Goal: Task Accomplishment & Management: Complete application form

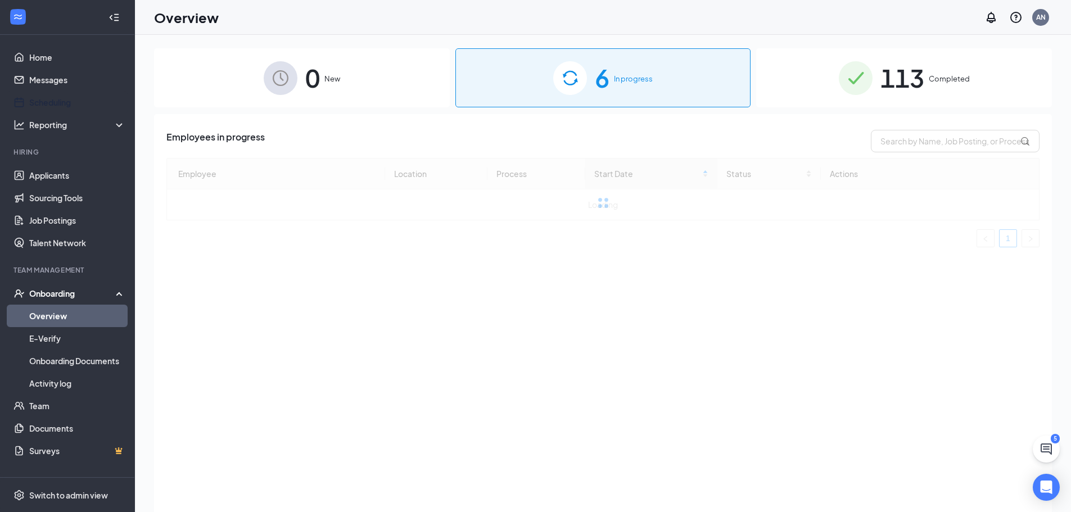
drag, startPoint x: 75, startPoint y: 103, endPoint x: 282, endPoint y: 83, distance: 208.4
click at [282, 83] on img at bounding box center [281, 78] width 34 height 34
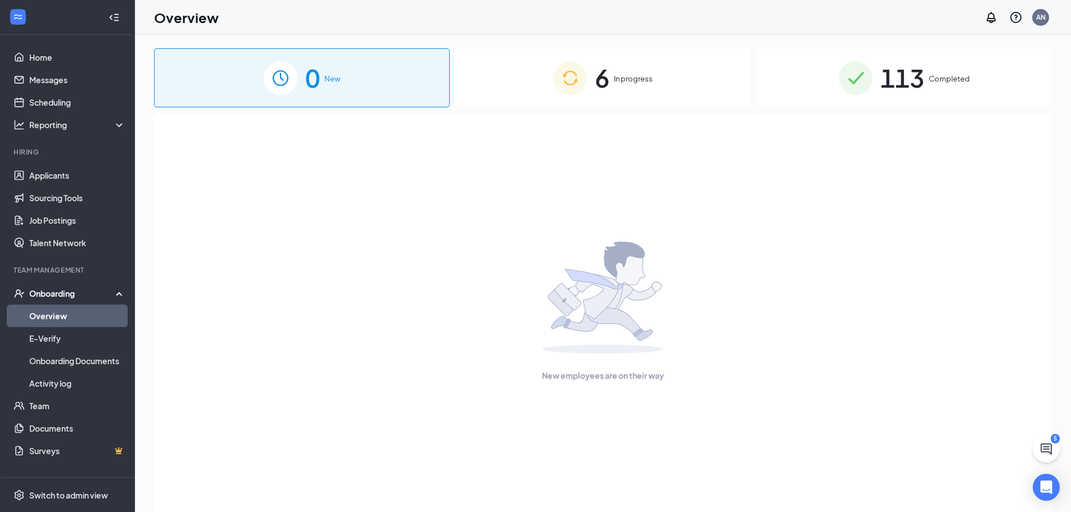
drag, startPoint x: 680, startPoint y: 79, endPoint x: 392, endPoint y: 96, distance: 288.3
click at [679, 79] on div "6 In progress" at bounding box center [603, 77] width 296 height 59
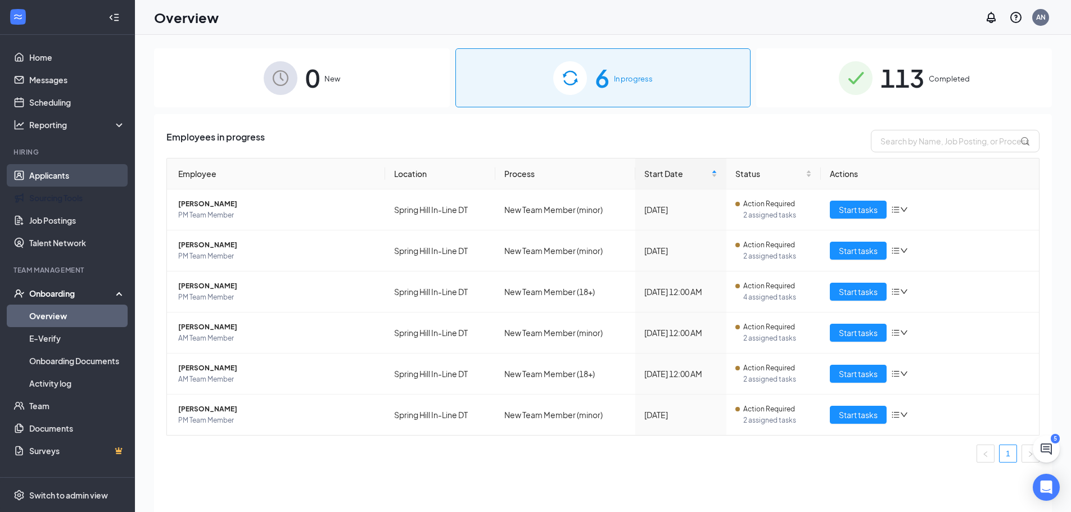
click at [41, 183] on link "Applicants" at bounding box center [77, 175] width 96 height 22
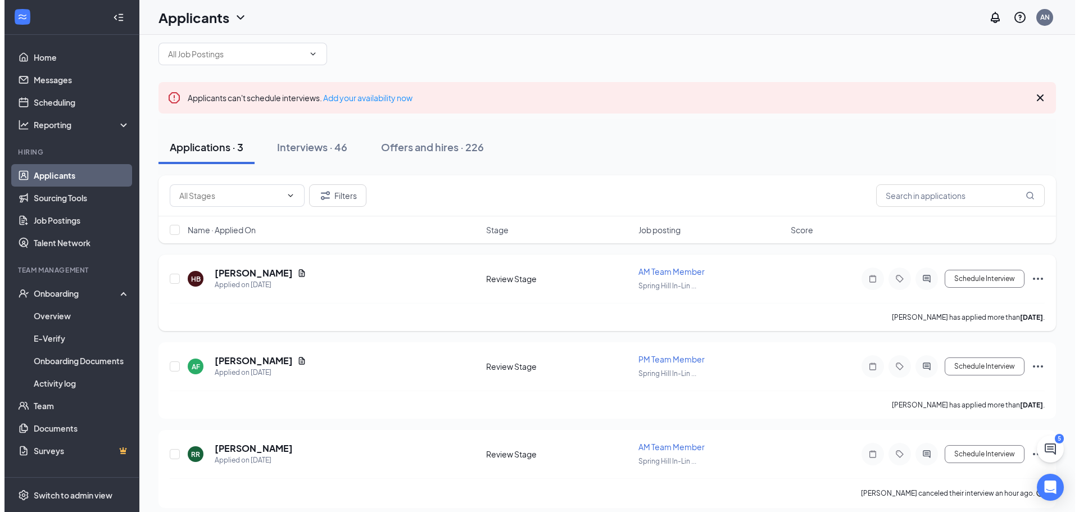
scroll to position [26, 0]
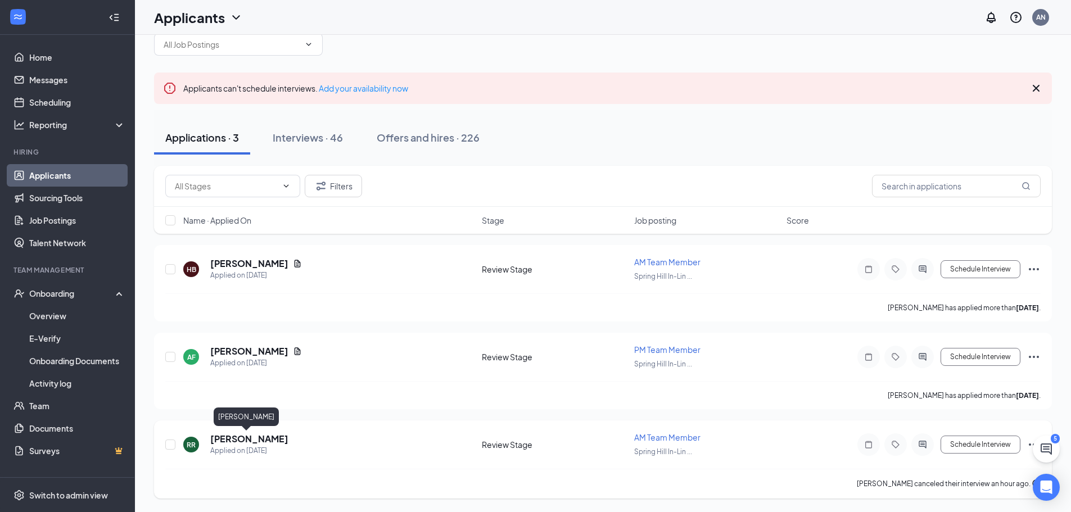
click at [255, 435] on h5 "[PERSON_NAME]" at bounding box center [249, 439] width 78 height 12
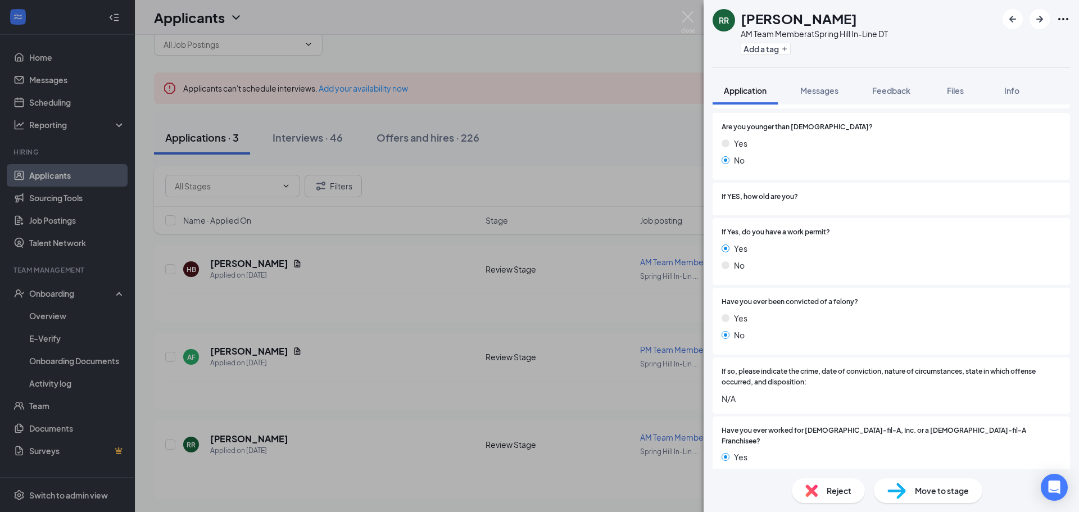
scroll to position [618, 0]
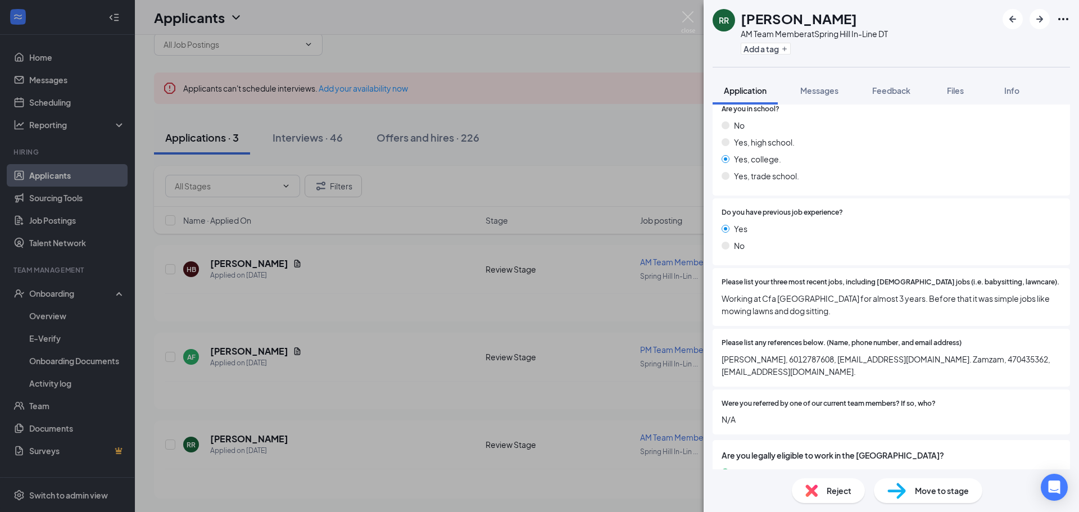
click at [922, 490] on span "Move to stage" at bounding box center [942, 490] width 54 height 12
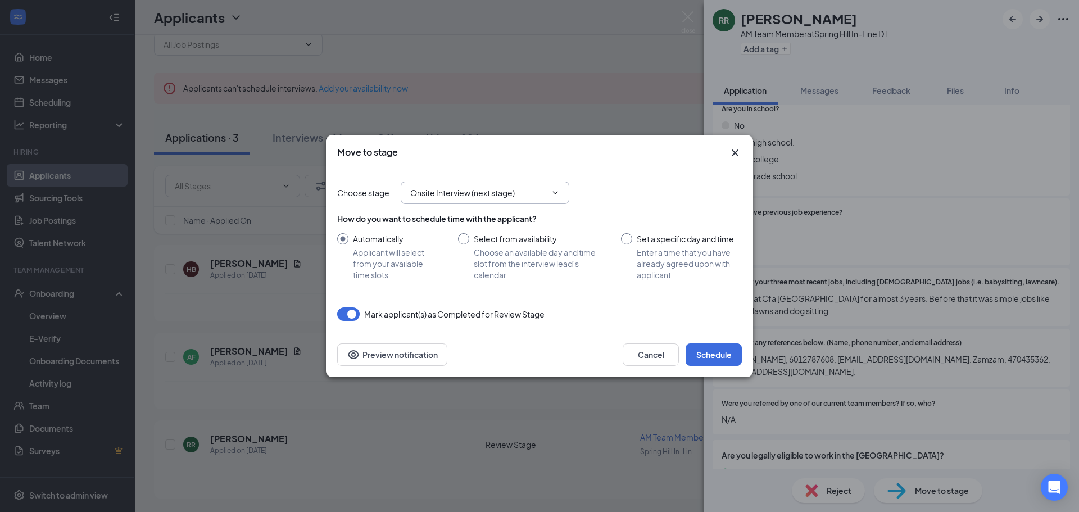
click at [511, 196] on input "Onsite Interview (next stage)" at bounding box center [478, 193] width 136 height 12
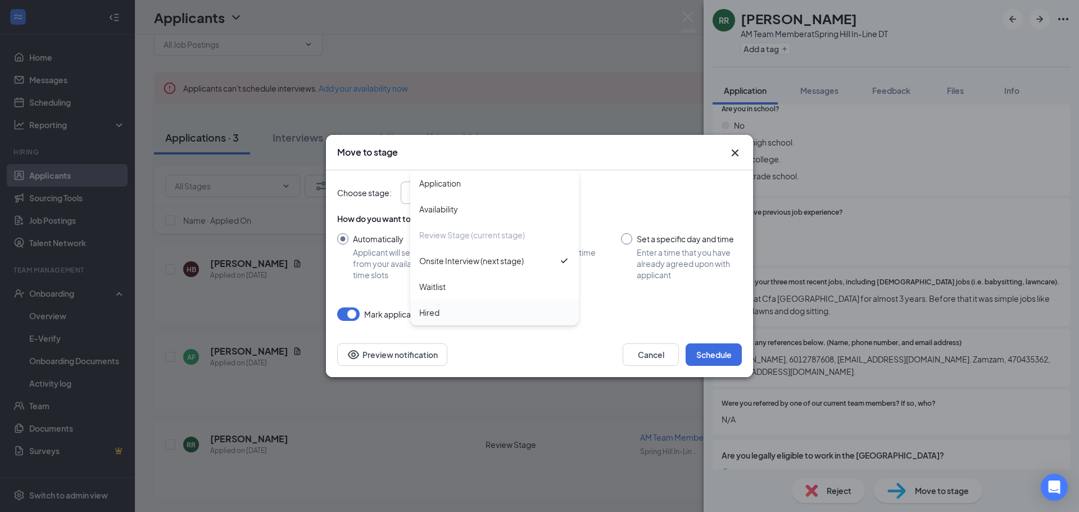
click at [492, 303] on div "Hired" at bounding box center [494, 313] width 169 height 26
type input "Hired"
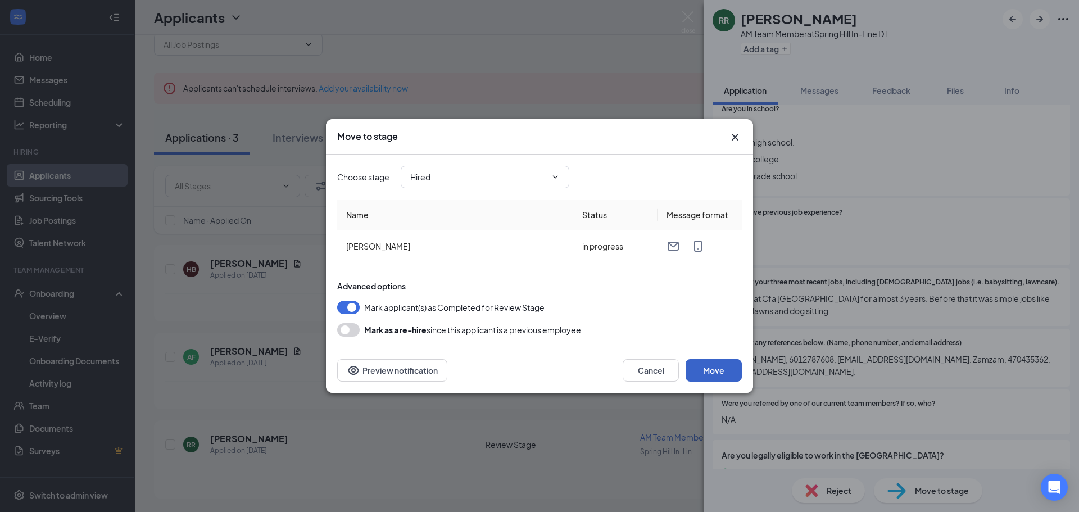
click at [729, 371] on button "Move" at bounding box center [714, 370] width 56 height 22
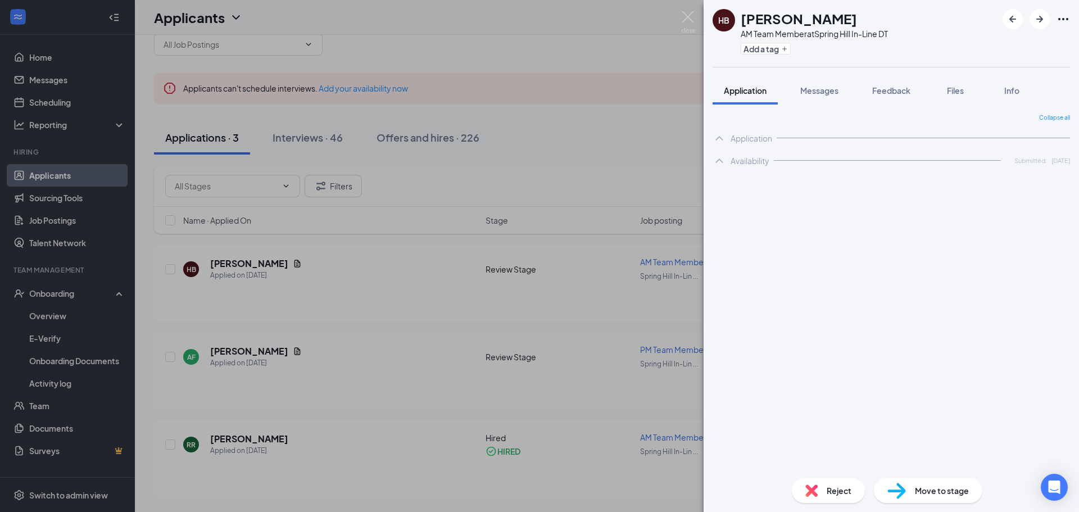
click at [45, 316] on div "HB [PERSON_NAME] AM Team Member at [GEOGRAPHIC_DATA] In-Line DT Add a tag Appli…" at bounding box center [539, 256] width 1079 height 512
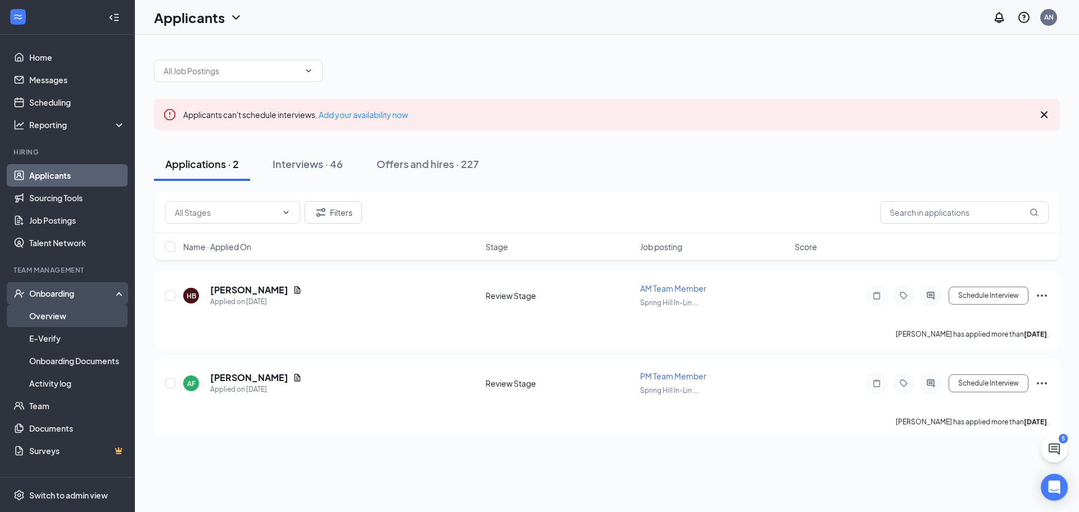
click at [46, 312] on link "Overview" at bounding box center [77, 316] width 96 height 22
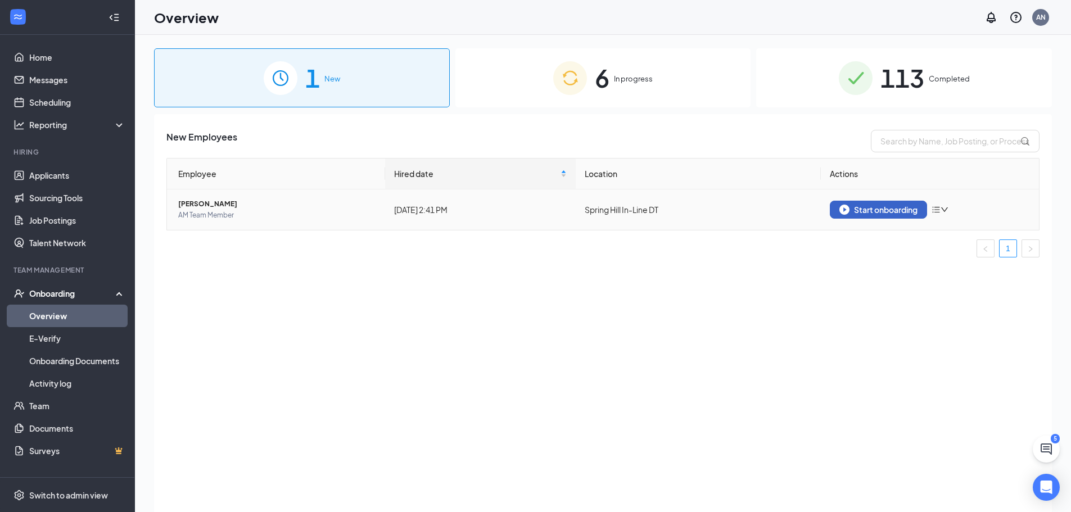
click at [894, 211] on div "Start onboarding" at bounding box center [878, 210] width 78 height 10
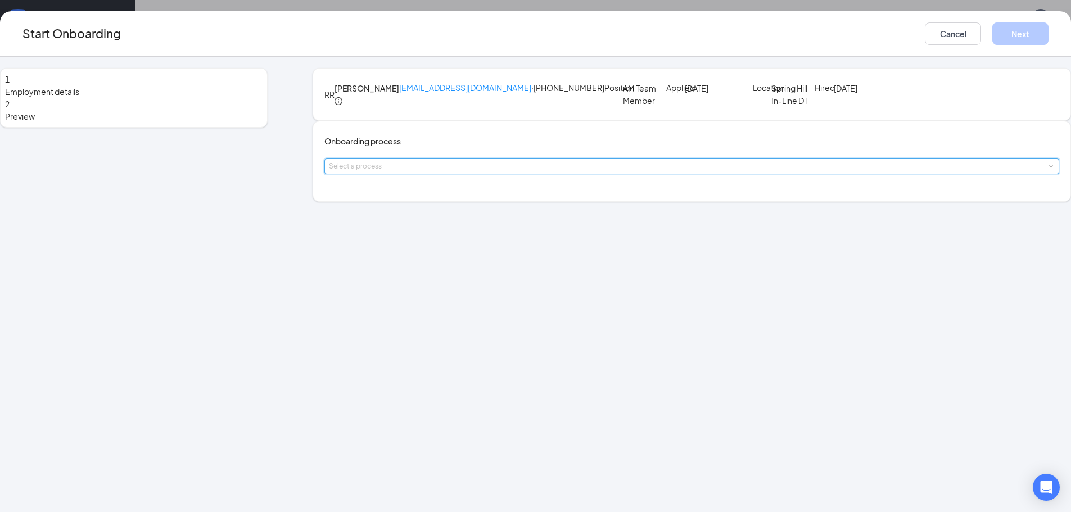
click at [381, 174] on div "Select a process" at bounding box center [691, 166] width 735 height 16
click at [411, 256] on span "New Team Member (18+)" at bounding box center [426, 251] width 90 height 10
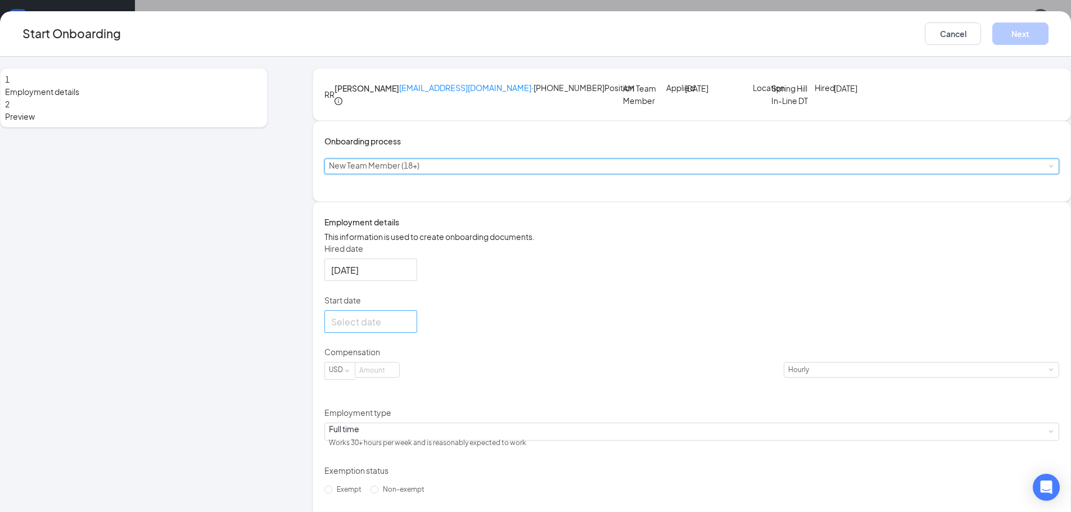
click at [410, 329] on div at bounding box center [370, 322] width 79 height 14
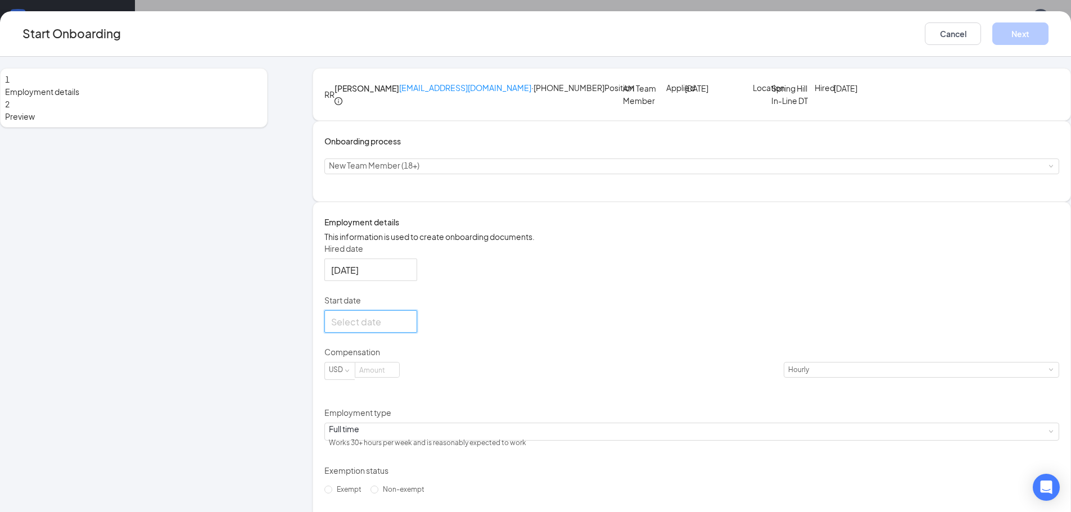
click at [417, 333] on div at bounding box center [370, 321] width 93 height 22
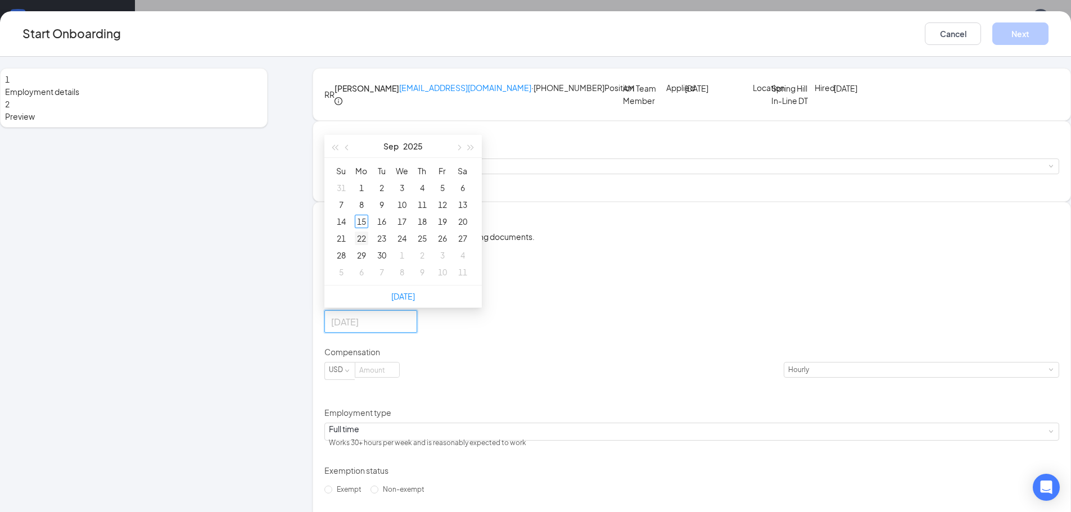
type input "[DATE]"
click at [368, 245] on div "22" at bounding box center [361, 238] width 13 height 13
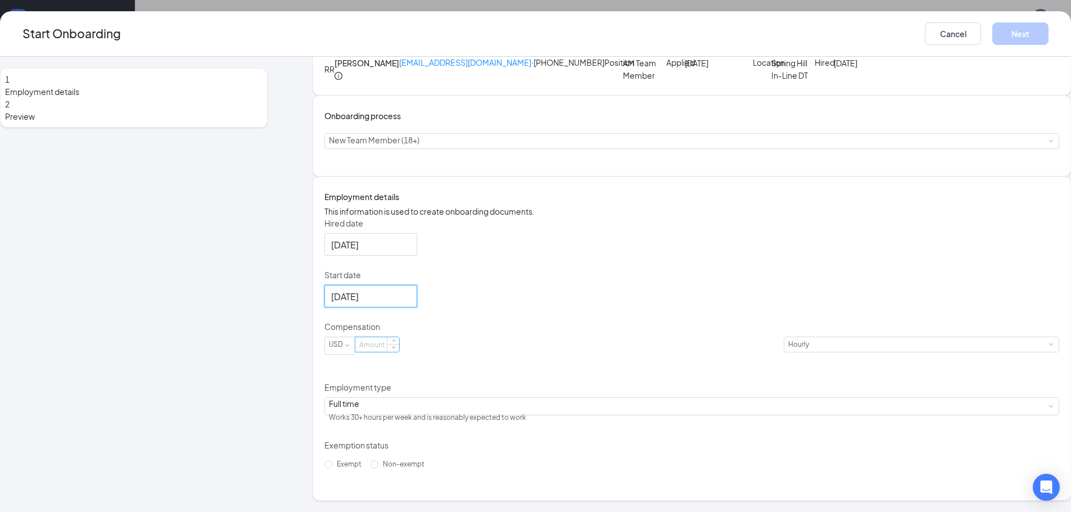
scroll to position [94, 0]
click at [399, 352] on input at bounding box center [377, 344] width 44 height 15
click at [466, 330] on p "Compensation" at bounding box center [691, 326] width 735 height 11
click at [470, 337] on div "Compensation" at bounding box center [691, 329] width 735 height 16
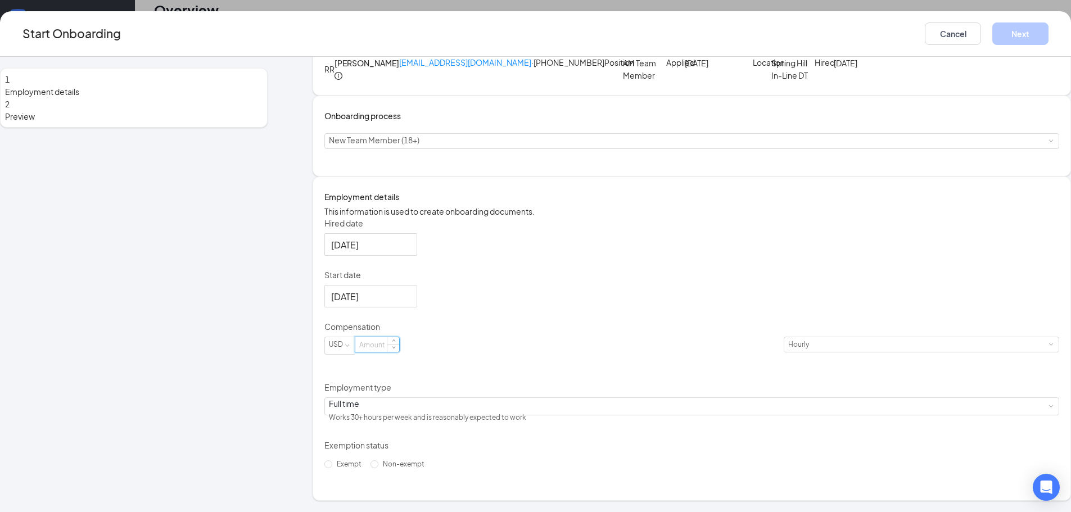
drag, startPoint x: 414, startPoint y: 357, endPoint x: 414, endPoint y: 346, distance: 11.3
click at [399, 352] on input at bounding box center [377, 344] width 44 height 15
type input "16"
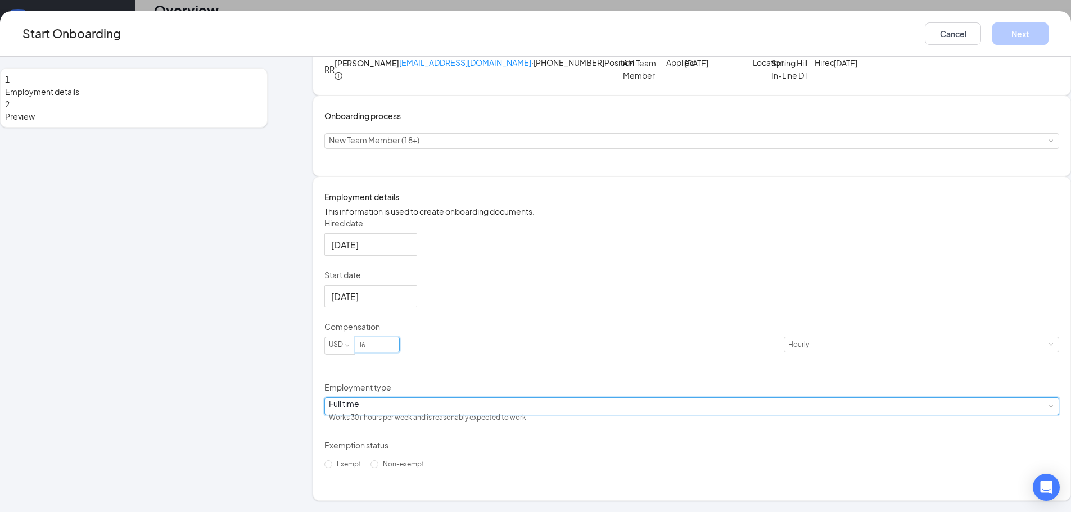
click at [454, 408] on div "Full time Works 30+ hours per week and is reasonably expected to work" at bounding box center [692, 406] width 726 height 17
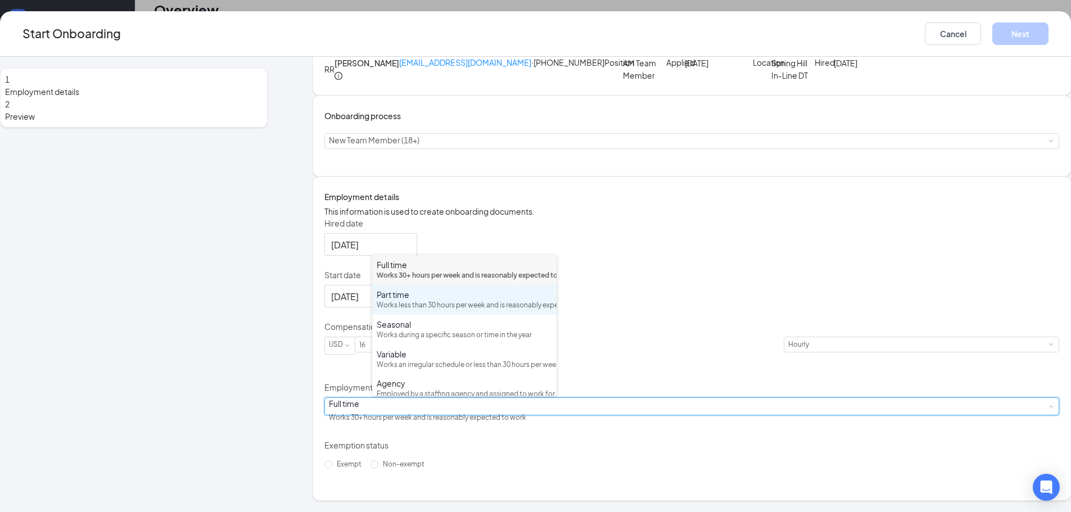
click at [434, 311] on div "Works less than 30 hours per week and is reasonably expected to work" at bounding box center [464, 305] width 175 height 11
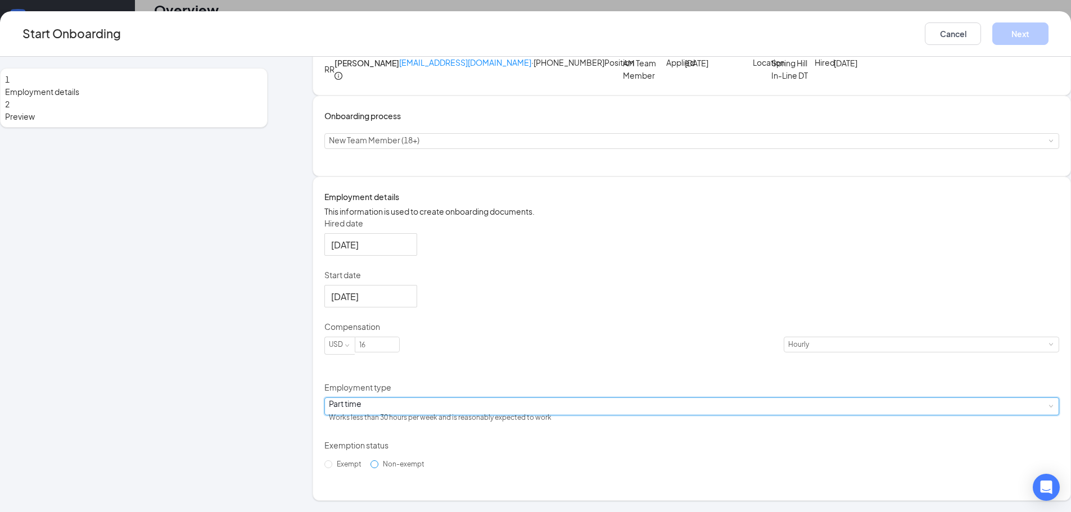
click at [405, 468] on span "Non-exempt" at bounding box center [403, 464] width 51 height 8
click at [378, 468] on input "Non-exempt" at bounding box center [374, 464] width 8 height 8
radio input "true"
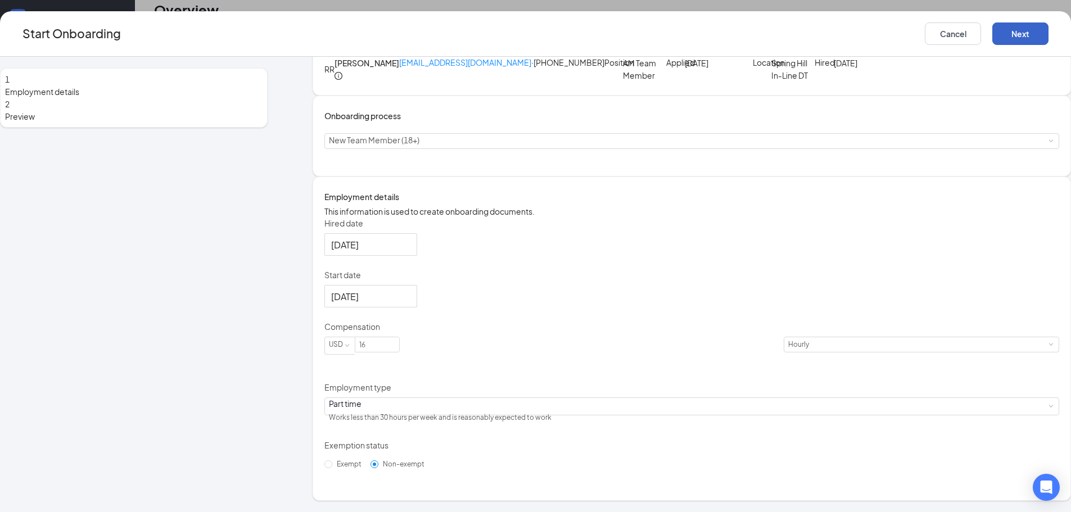
click at [992, 38] on button "Next" at bounding box center [1020, 33] width 56 height 22
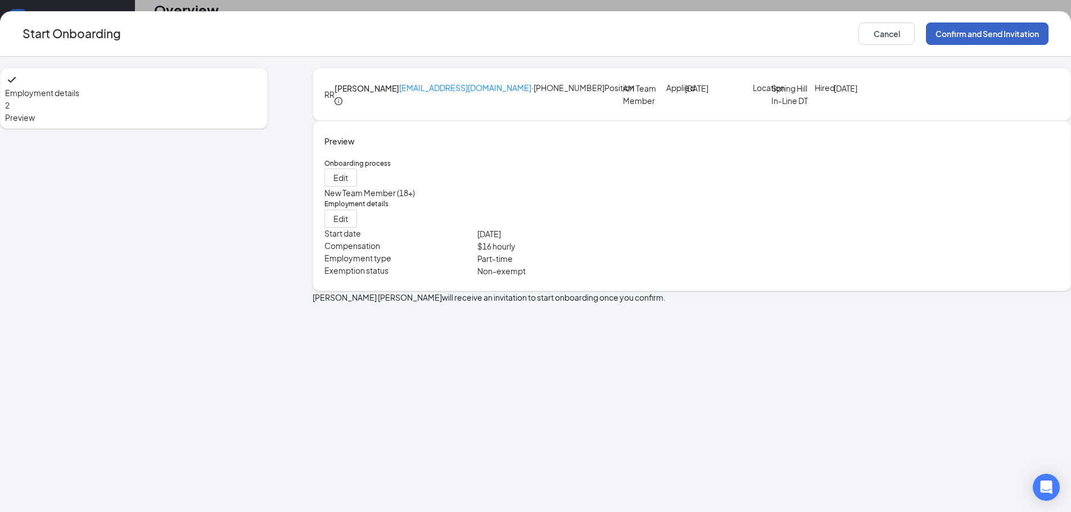
click at [926, 26] on button "Confirm and Send Invitation" at bounding box center [987, 33] width 123 height 22
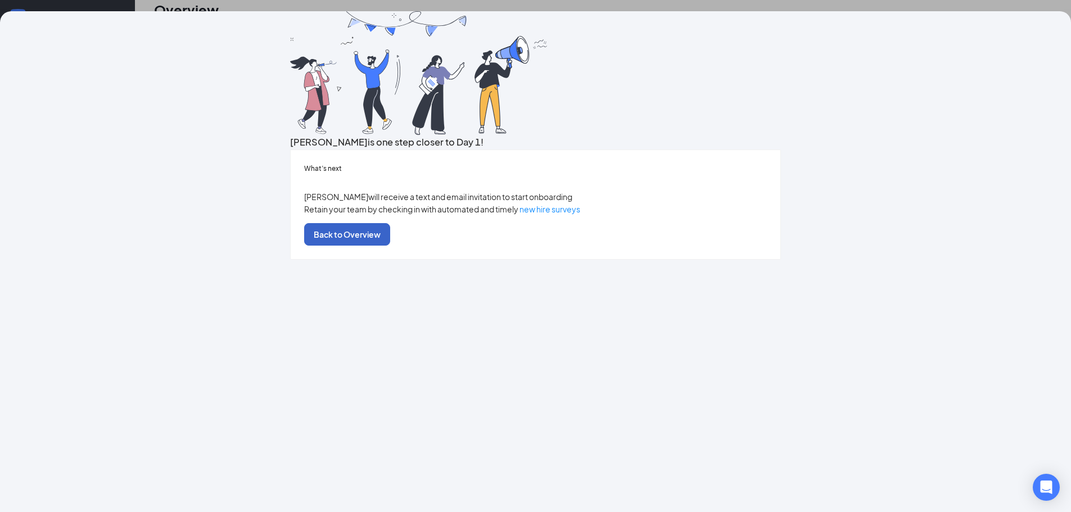
click at [390, 246] on button "Back to Overview" at bounding box center [347, 234] width 86 height 22
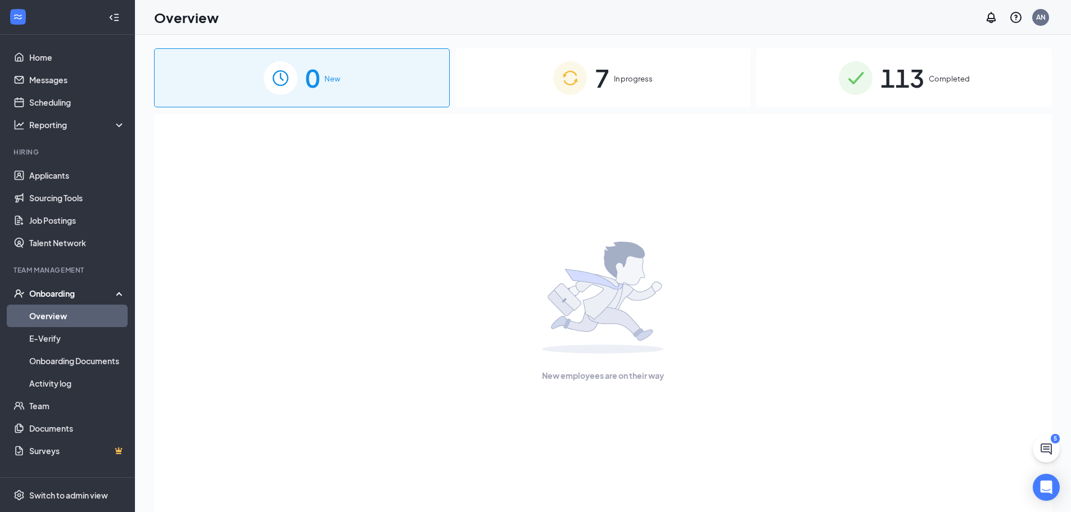
click at [527, 120] on div "New employees are on their way" at bounding box center [602, 311] width 873 height 395
click at [537, 92] on div "7 In progress" at bounding box center [603, 77] width 296 height 59
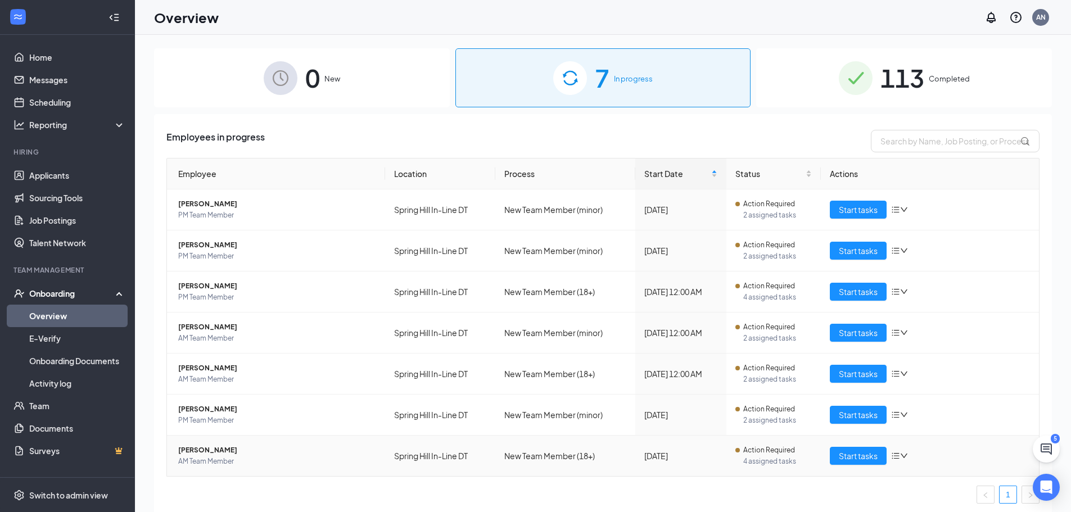
click at [196, 452] on span "[PERSON_NAME]" at bounding box center [277, 450] width 198 height 11
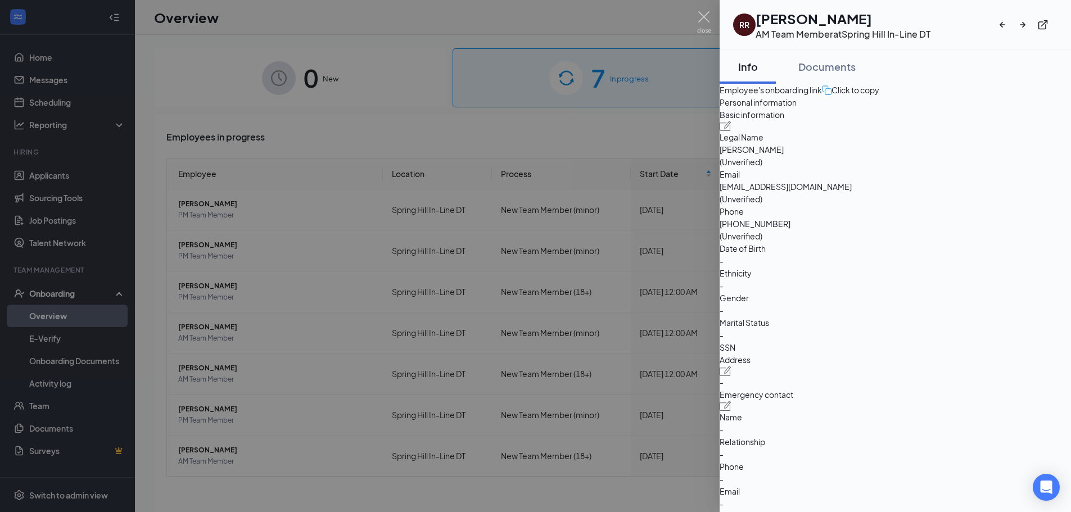
click at [923, 193] on span "[EMAIL_ADDRESS][DOMAIN_NAME]" at bounding box center [894, 186] width 351 height 12
copy span "[EMAIL_ADDRESS][DOMAIN_NAME]"
click at [415, 427] on div at bounding box center [535, 256] width 1071 height 512
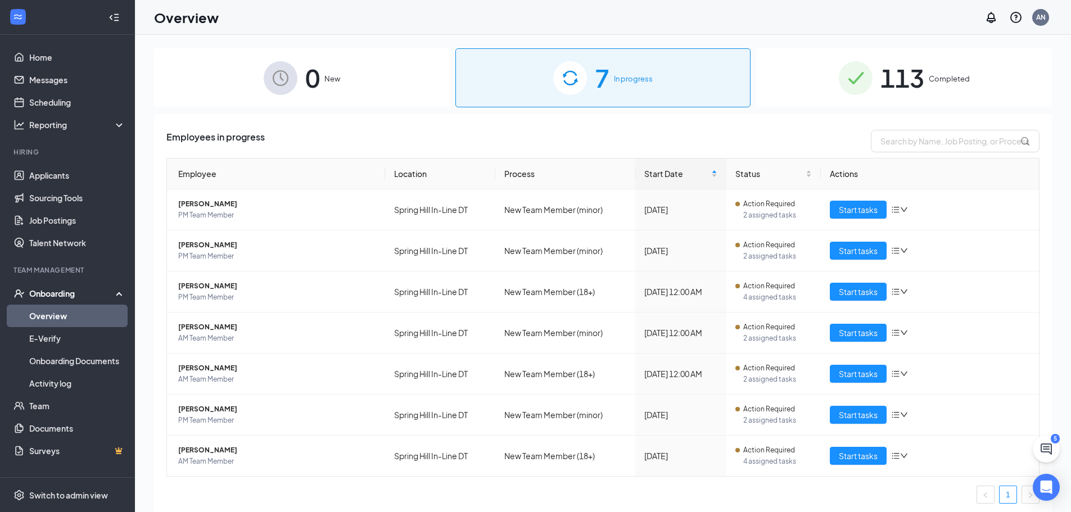
scroll to position [3, 0]
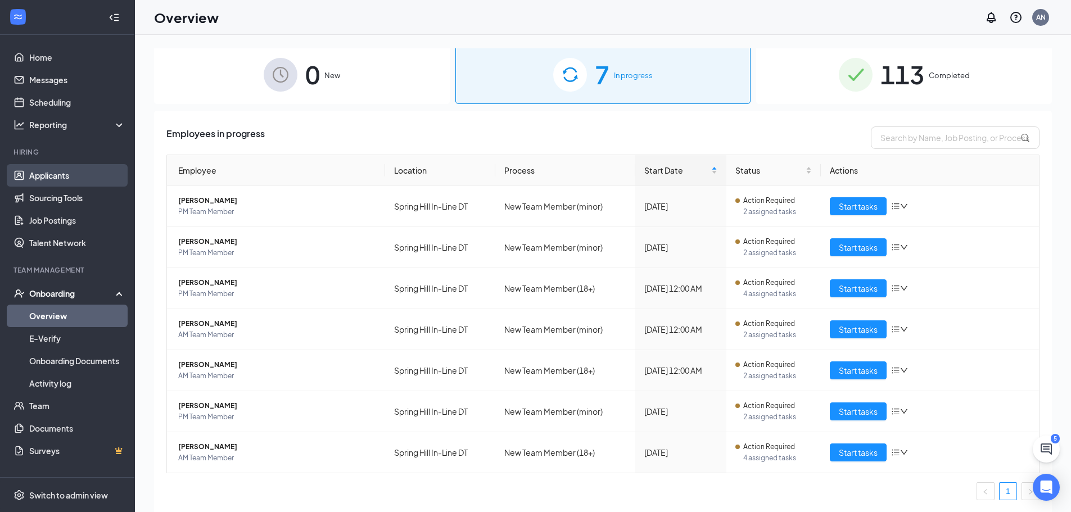
click at [29, 175] on link "Applicants" at bounding box center [77, 175] width 96 height 22
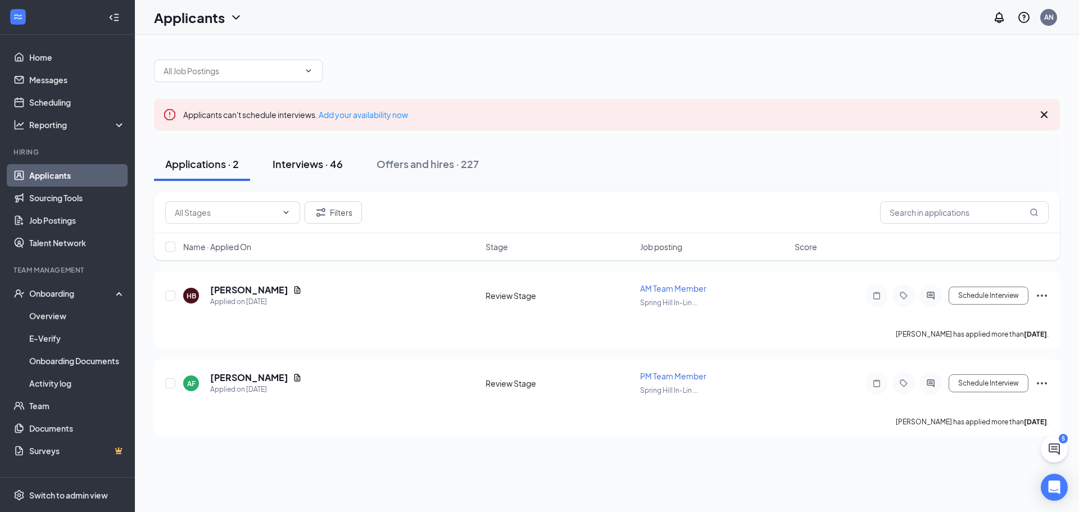
click at [321, 155] on button "Interviews · 46" at bounding box center [307, 164] width 93 height 34
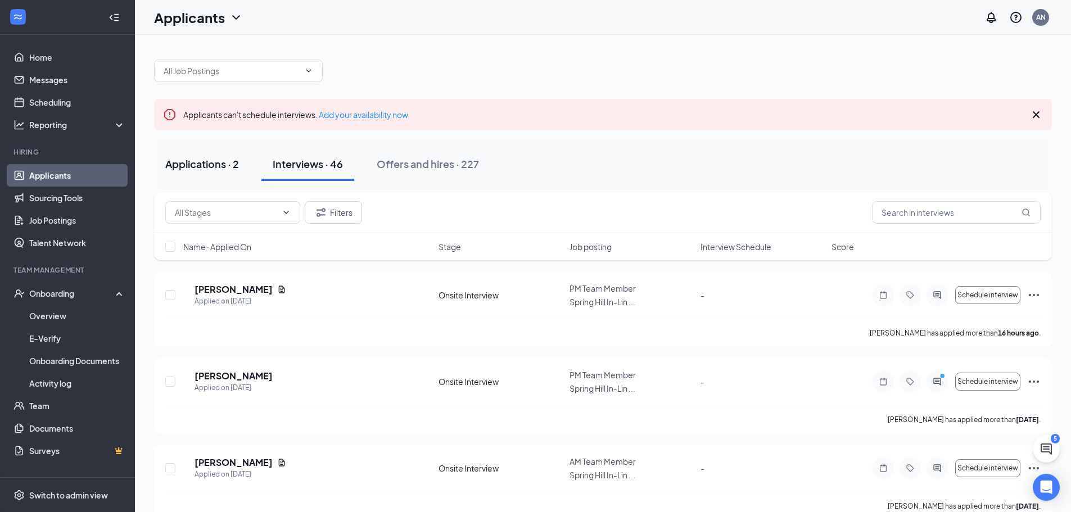
drag, startPoint x: 154, startPoint y: 151, endPoint x: 171, endPoint y: 158, distance: 18.7
click at [154, 151] on button "Applications · 2" at bounding box center [202, 164] width 96 height 34
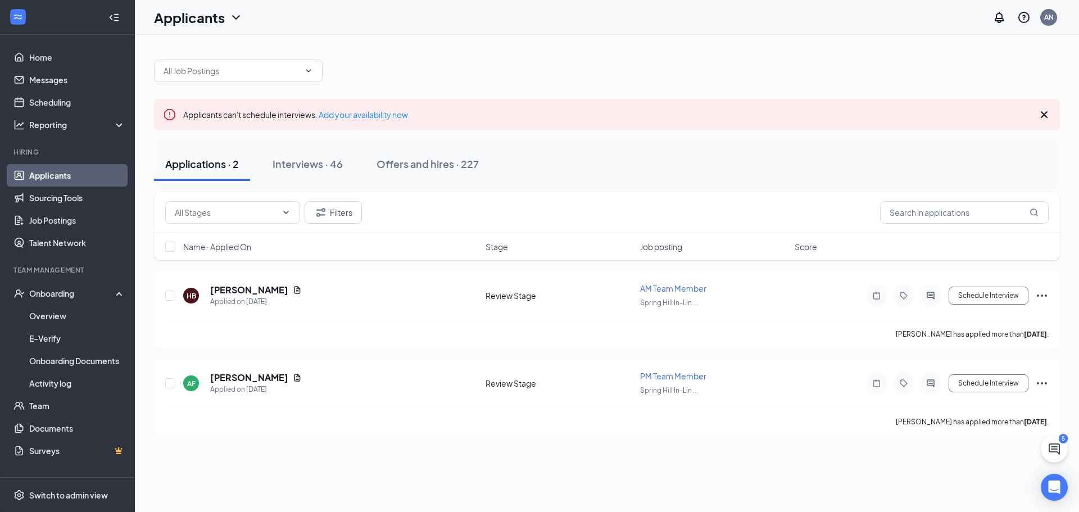
click at [178, 158] on div "Applications · 2" at bounding box center [202, 164] width 74 height 14
click at [958, 293] on button "Schedule Interview" at bounding box center [989, 296] width 80 height 18
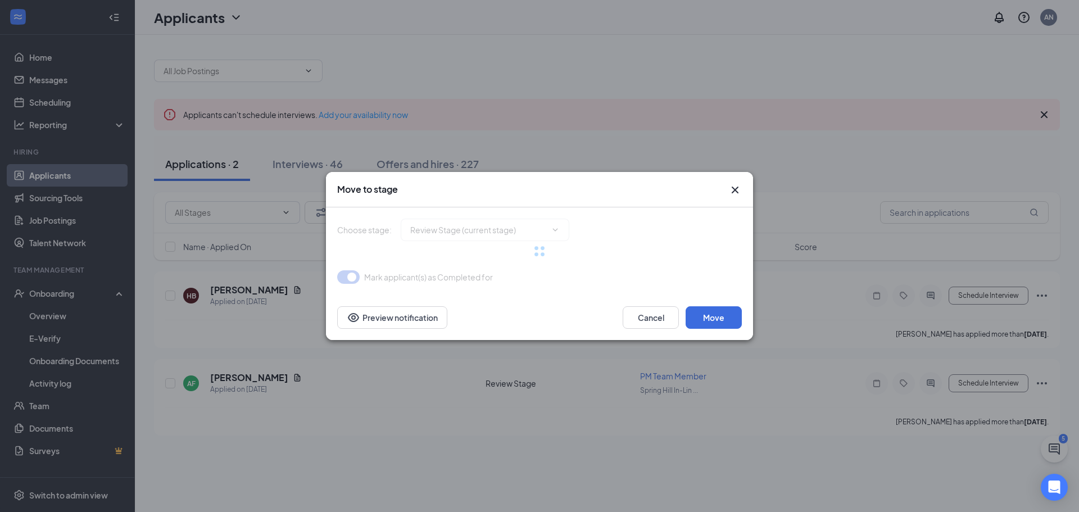
type input "Onsite Interview (next stage)"
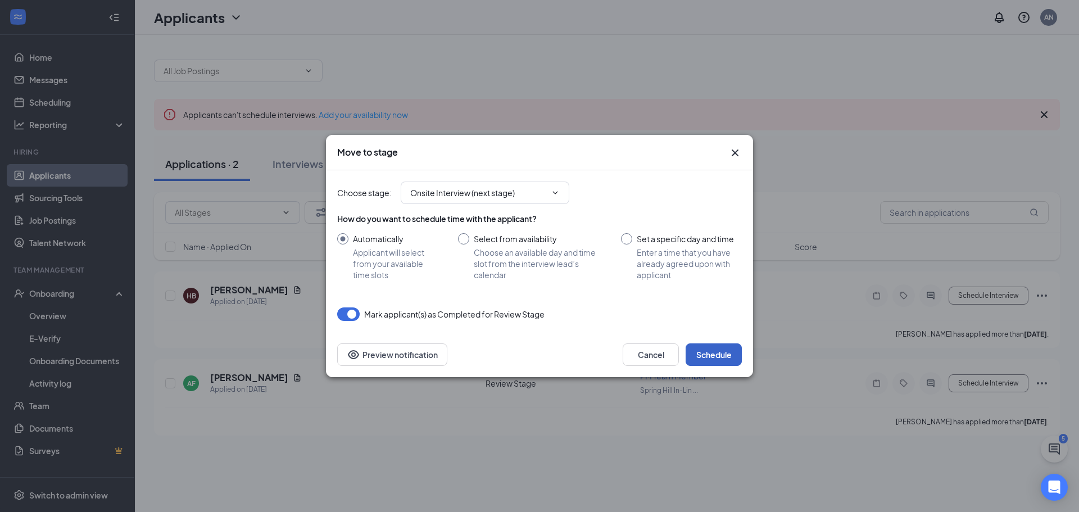
click at [707, 350] on button "Schedule" at bounding box center [714, 354] width 56 height 22
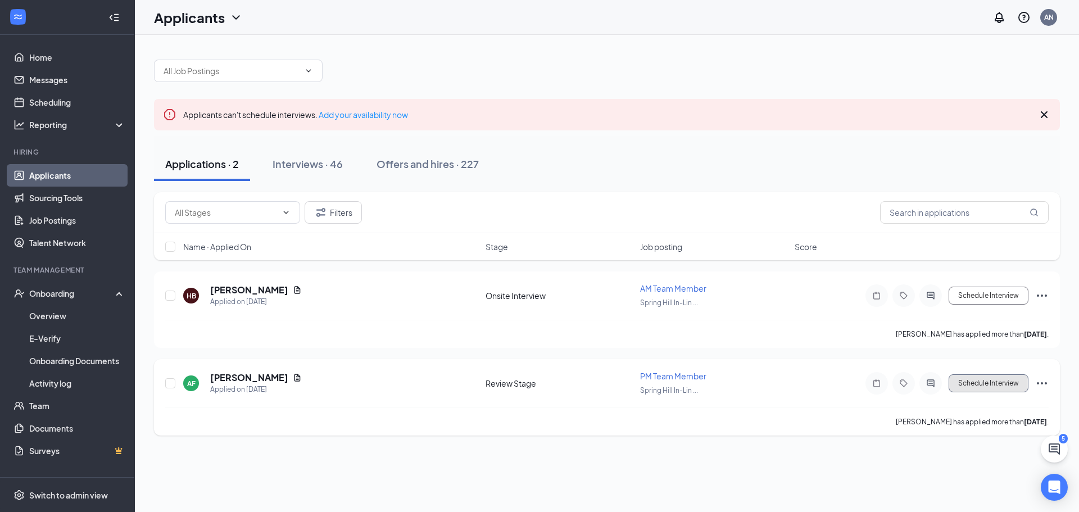
click at [984, 380] on button "Schedule Interview" at bounding box center [989, 383] width 80 height 18
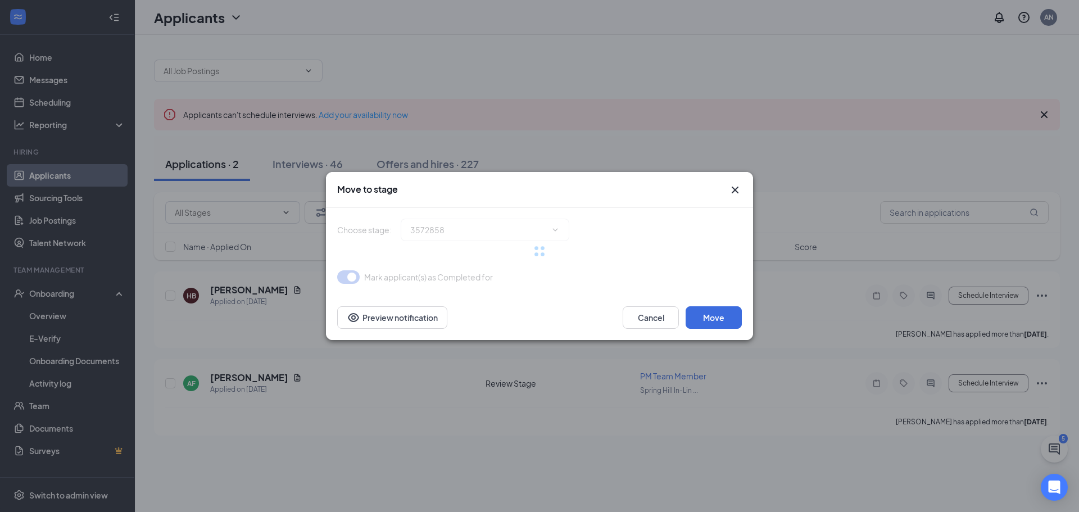
type input "Onsite Interview (next stage)"
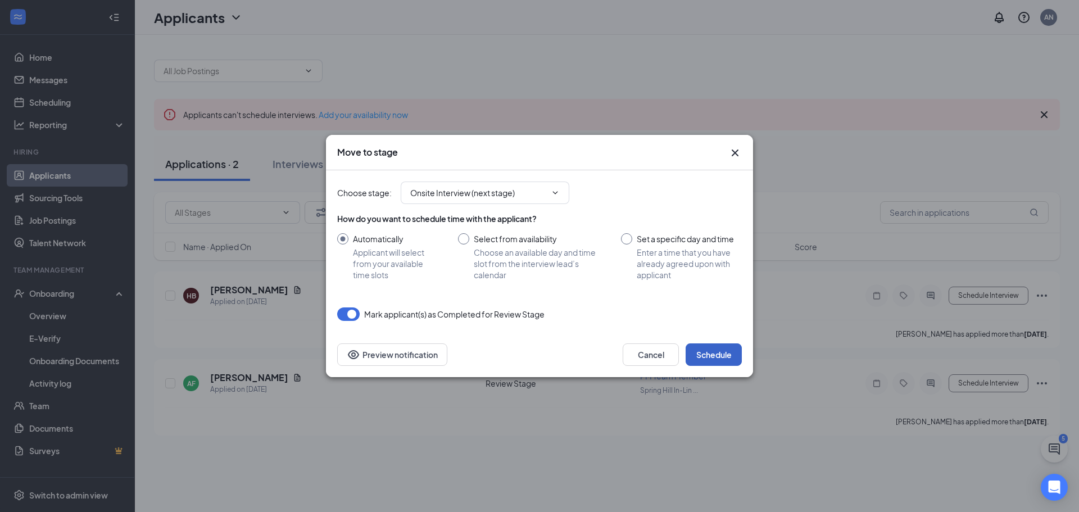
click at [699, 350] on button "Schedule" at bounding box center [714, 354] width 56 height 22
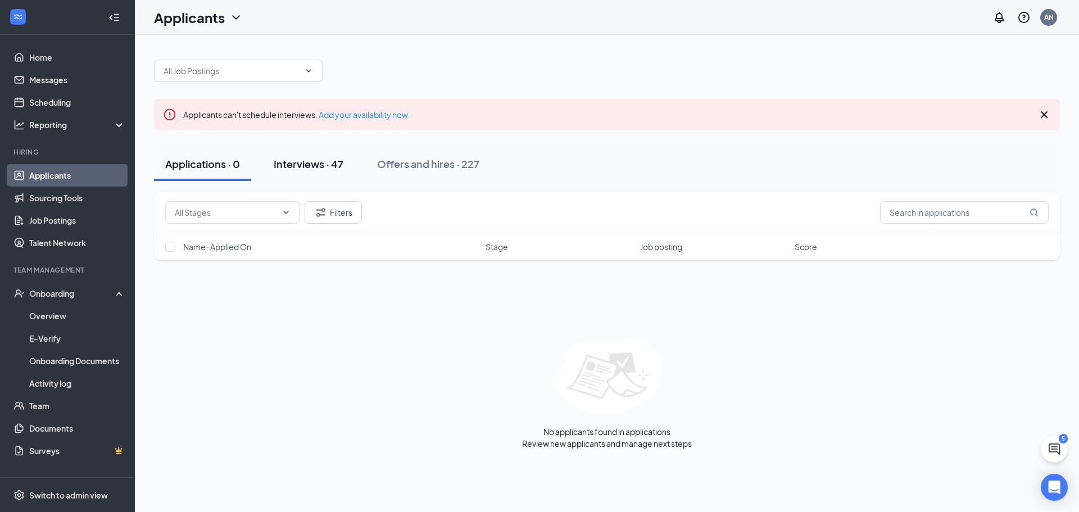
click at [319, 171] on button "Interviews · 47" at bounding box center [308, 164] width 92 height 34
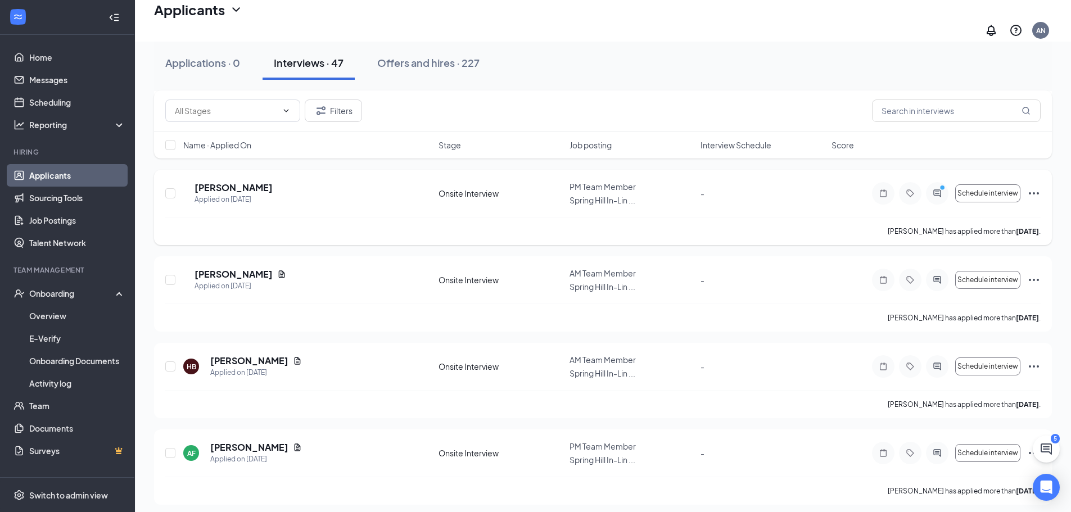
scroll to position [225, 0]
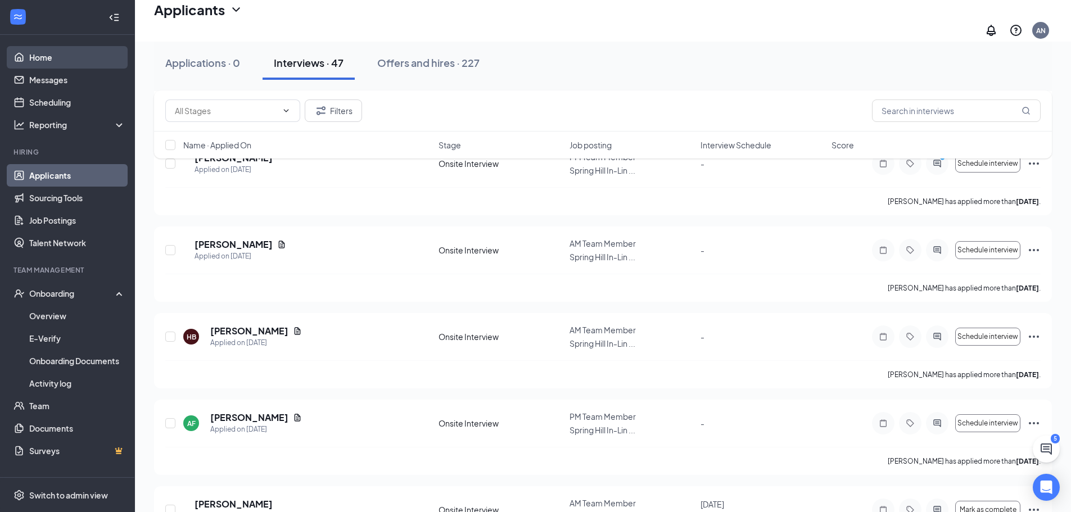
click at [33, 62] on link "Home" at bounding box center [77, 57] width 96 height 22
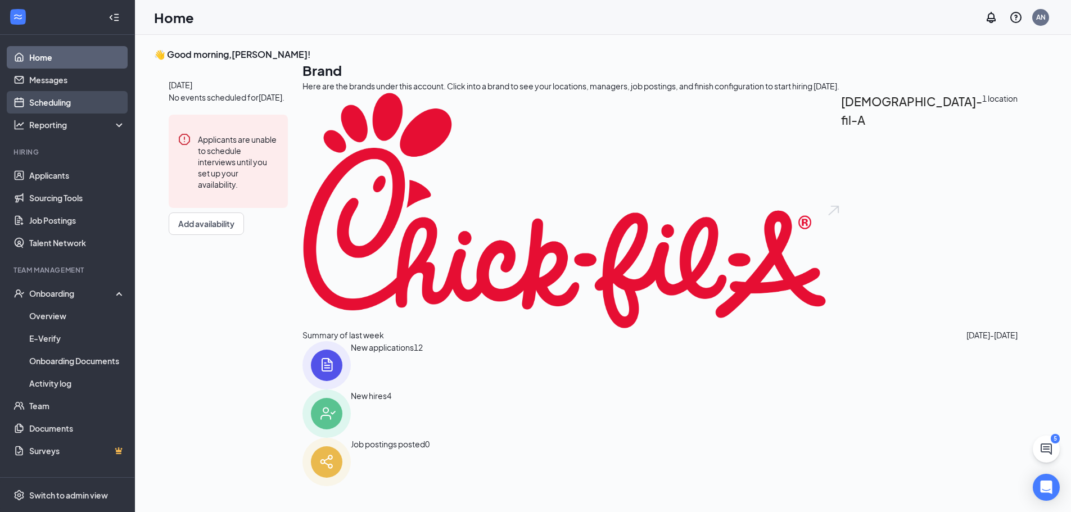
click at [29, 96] on link "Scheduling" at bounding box center [77, 102] width 96 height 22
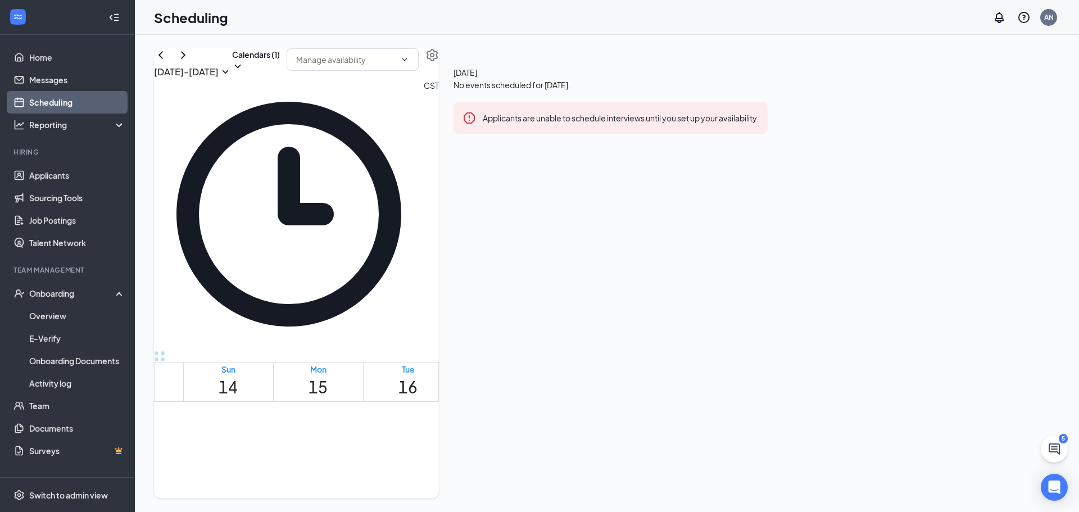
scroll to position [1374, 0]
click at [1057, 22] on div "AN" at bounding box center [1049, 17] width 22 height 22
drag, startPoint x: 639, startPoint y: 60, endPoint x: 640, endPoint y: 67, distance: 6.8
click at [439, 64] on div "[DATE] - [DATE] Calendars (1) CST Sun 14 Mon 15 Tue 16 Wed 17 Thu 18 Fri 19 Sat…" at bounding box center [296, 273] width 285 height 450
click at [280, 67] on button "Calendars (1)" at bounding box center [256, 60] width 48 height 24
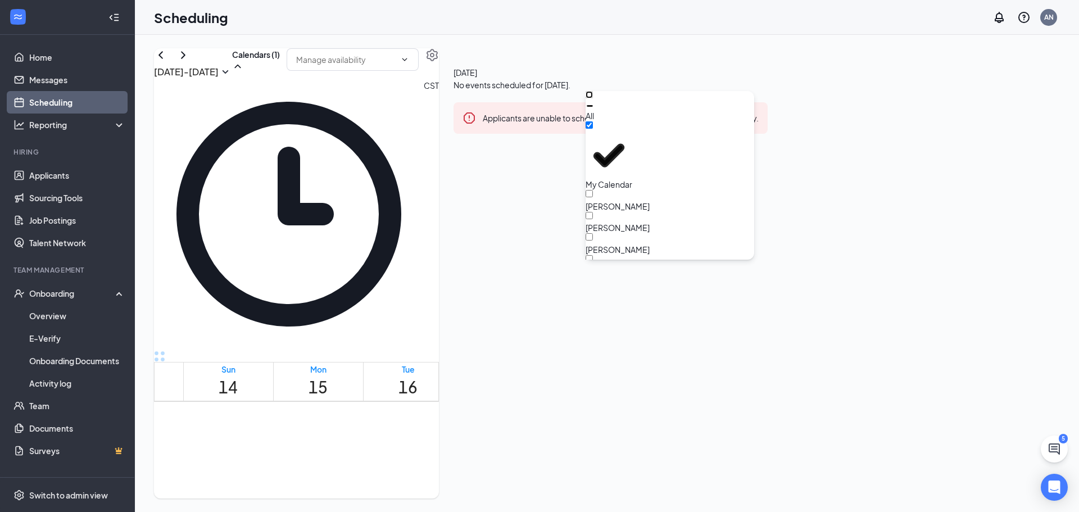
click at [593, 98] on input "All" at bounding box center [589, 94] width 7 height 7
checkbox input "true"
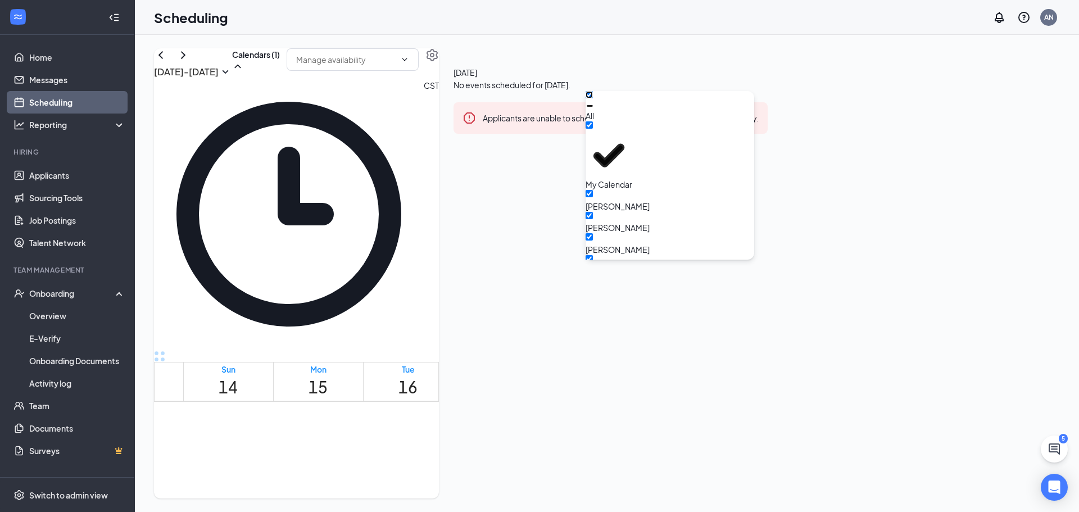
checkbox input "true"
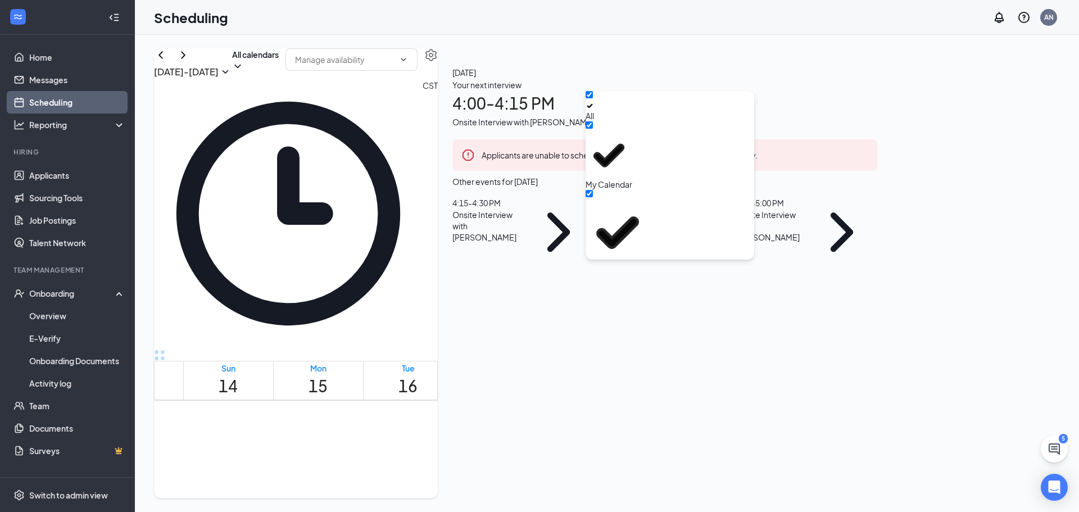
click at [722, 47] on div "[DATE] - [DATE] All calendars CST Sun 14 Mon 15 Tue 16 Wed 17 Thu 18 Fri 19 Sat…" at bounding box center [607, 273] width 944 height 477
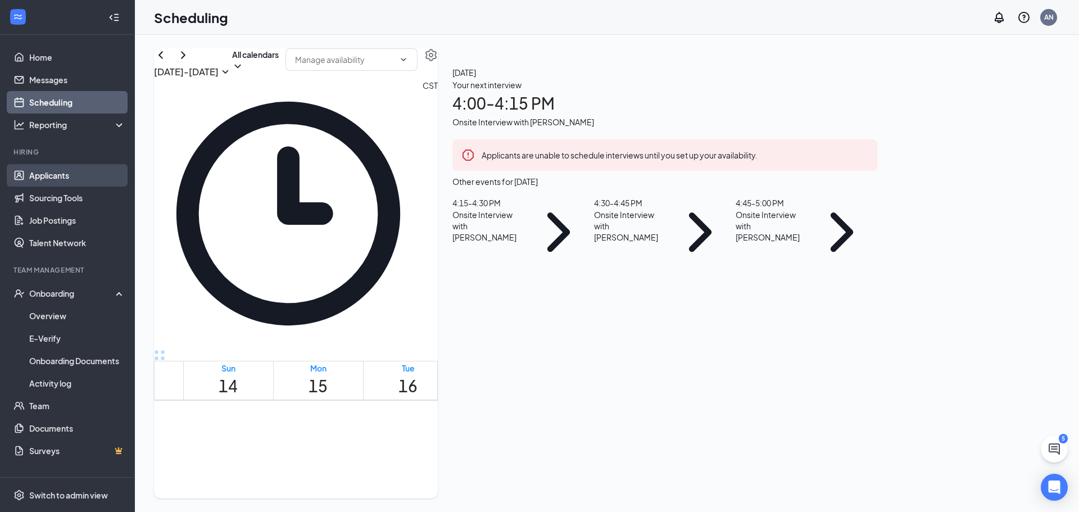
click at [65, 178] on link "Applicants" at bounding box center [77, 175] width 96 height 22
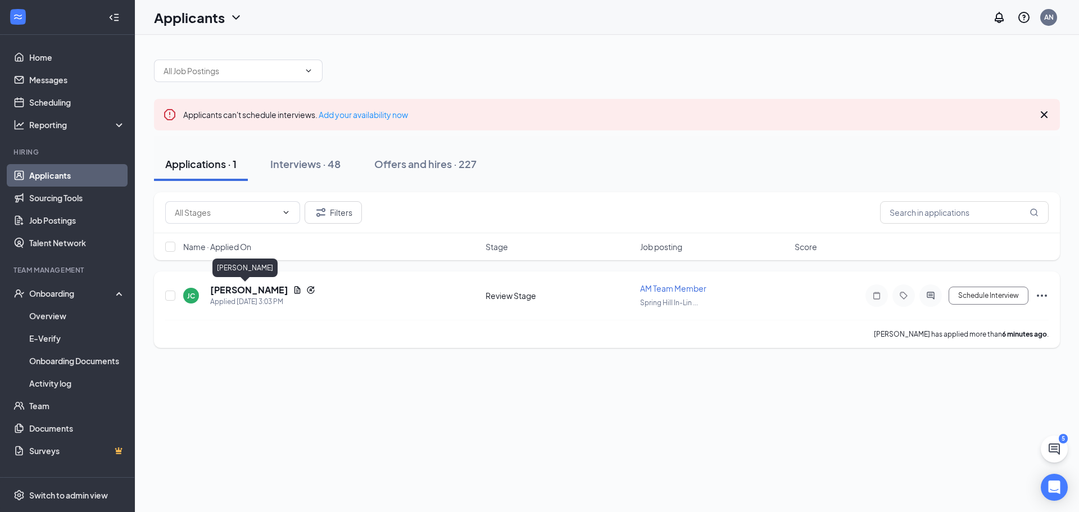
click at [229, 296] on h5 "[PERSON_NAME]" at bounding box center [249, 290] width 78 height 12
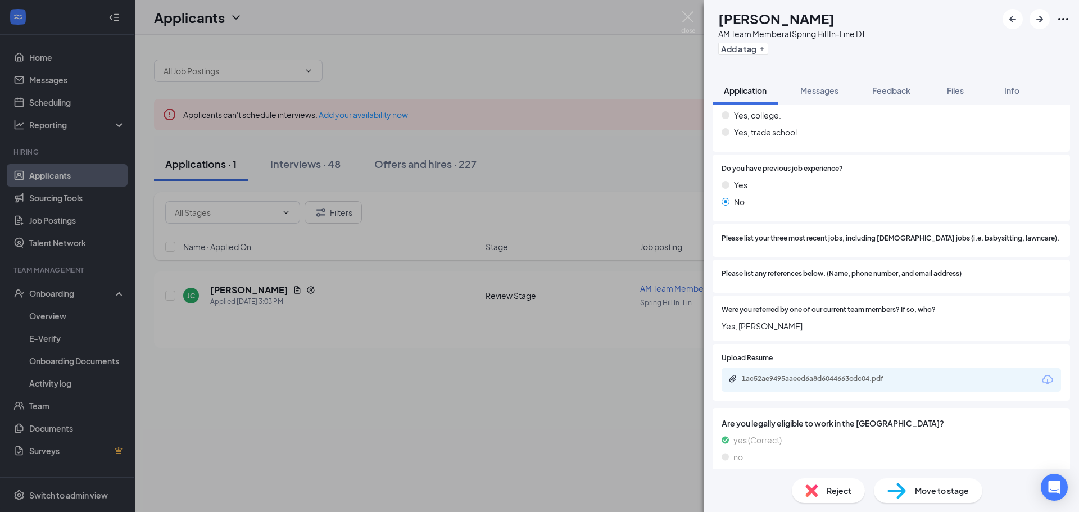
scroll to position [731, 0]
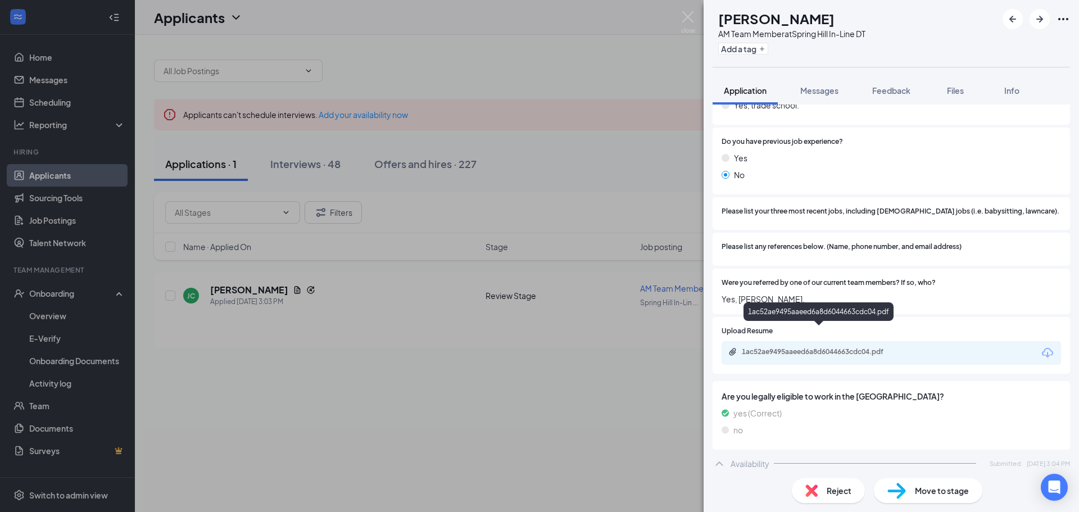
click at [777, 341] on div "1ac52ae9495aaeed6a8d6044663cdc04.pdf" at bounding box center [891, 353] width 339 height 24
click at [775, 347] on div "1ac52ae9495aaeed6a8d6044663cdc04.pdf" at bounding box center [820, 351] width 157 height 9
